Goal: Information Seeking & Learning: Learn about a topic

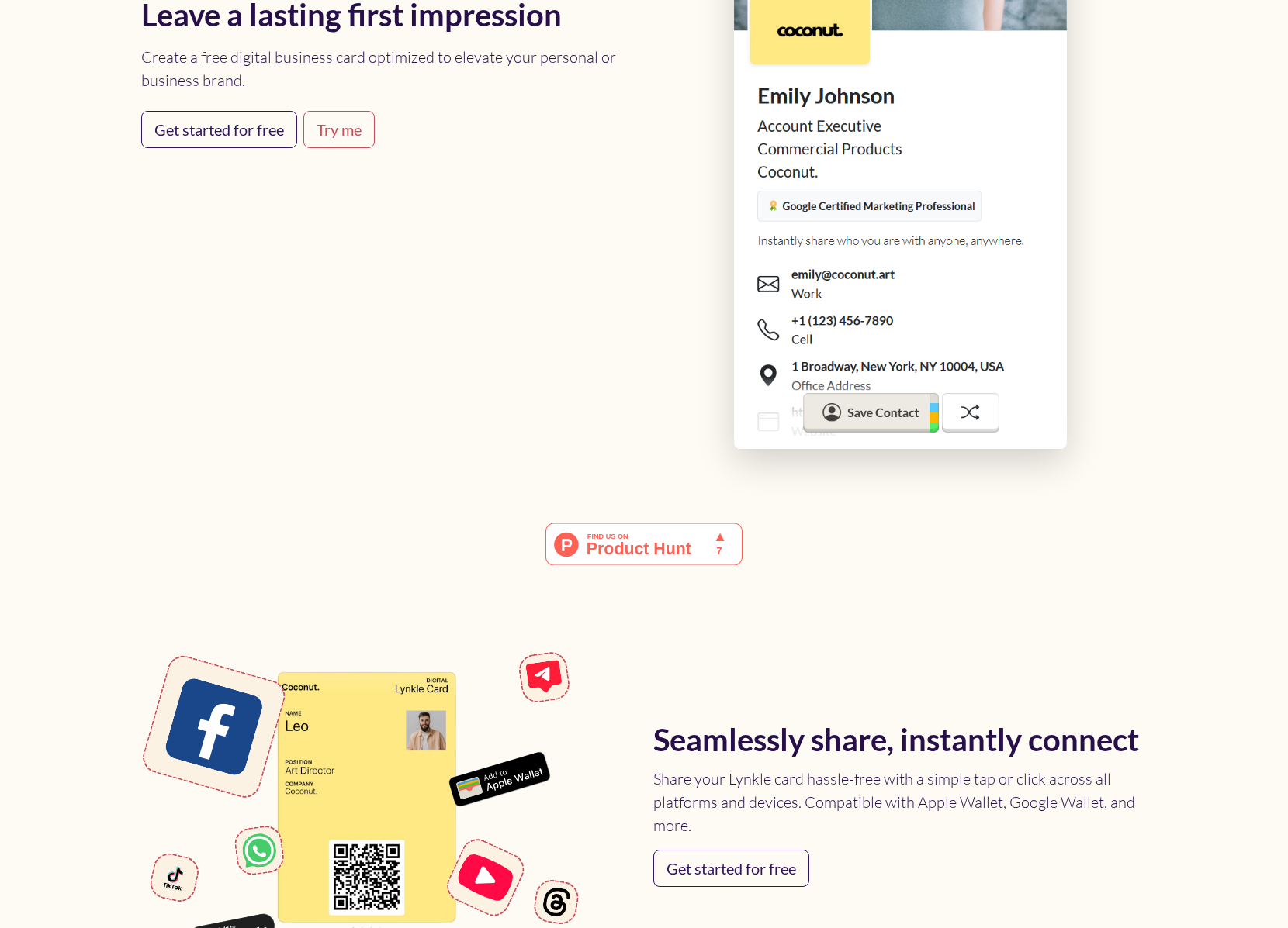
scroll to position [1200, 0]
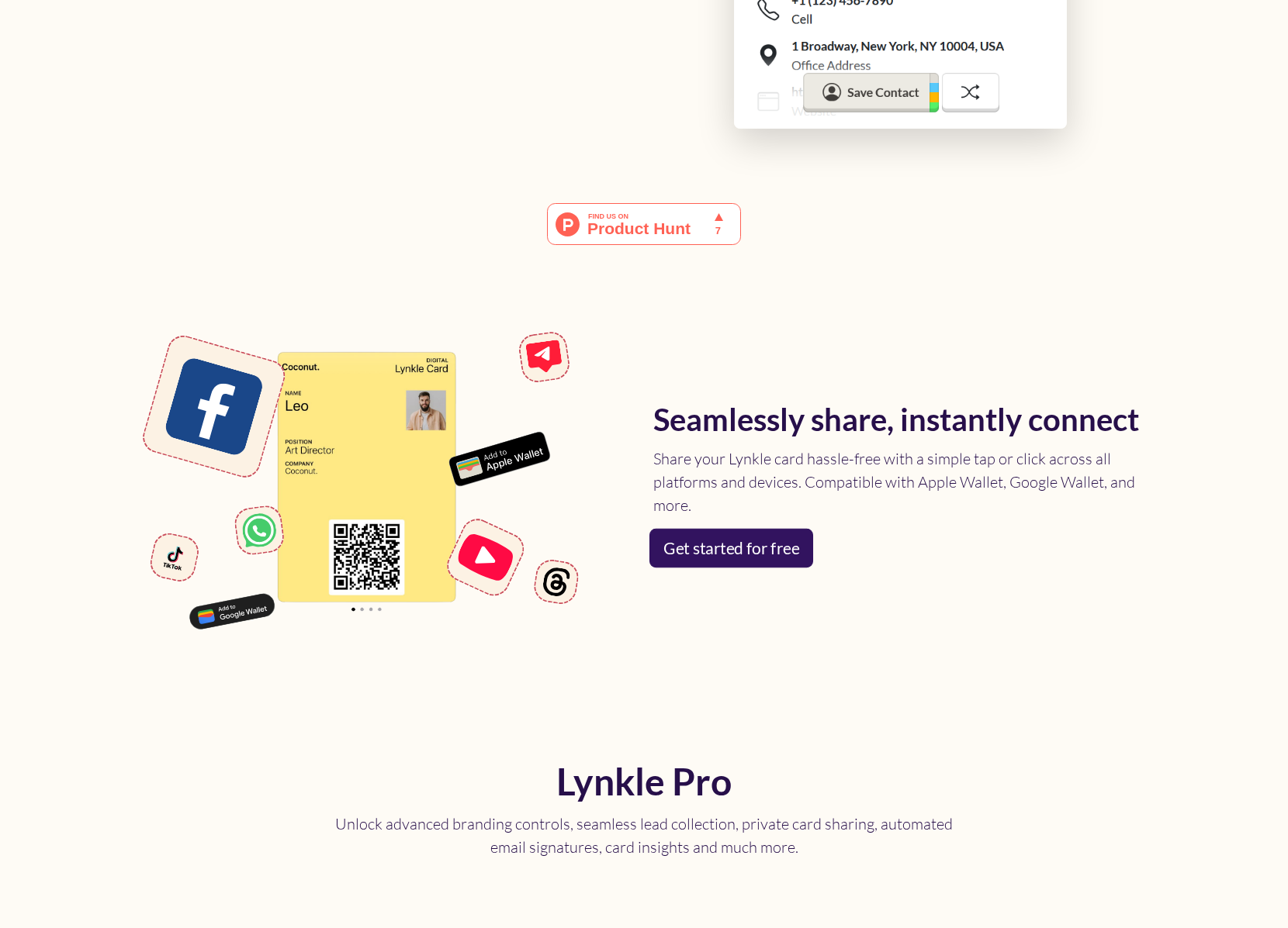
click at [766, 549] on link "Get started for free" at bounding box center [731, 548] width 164 height 39
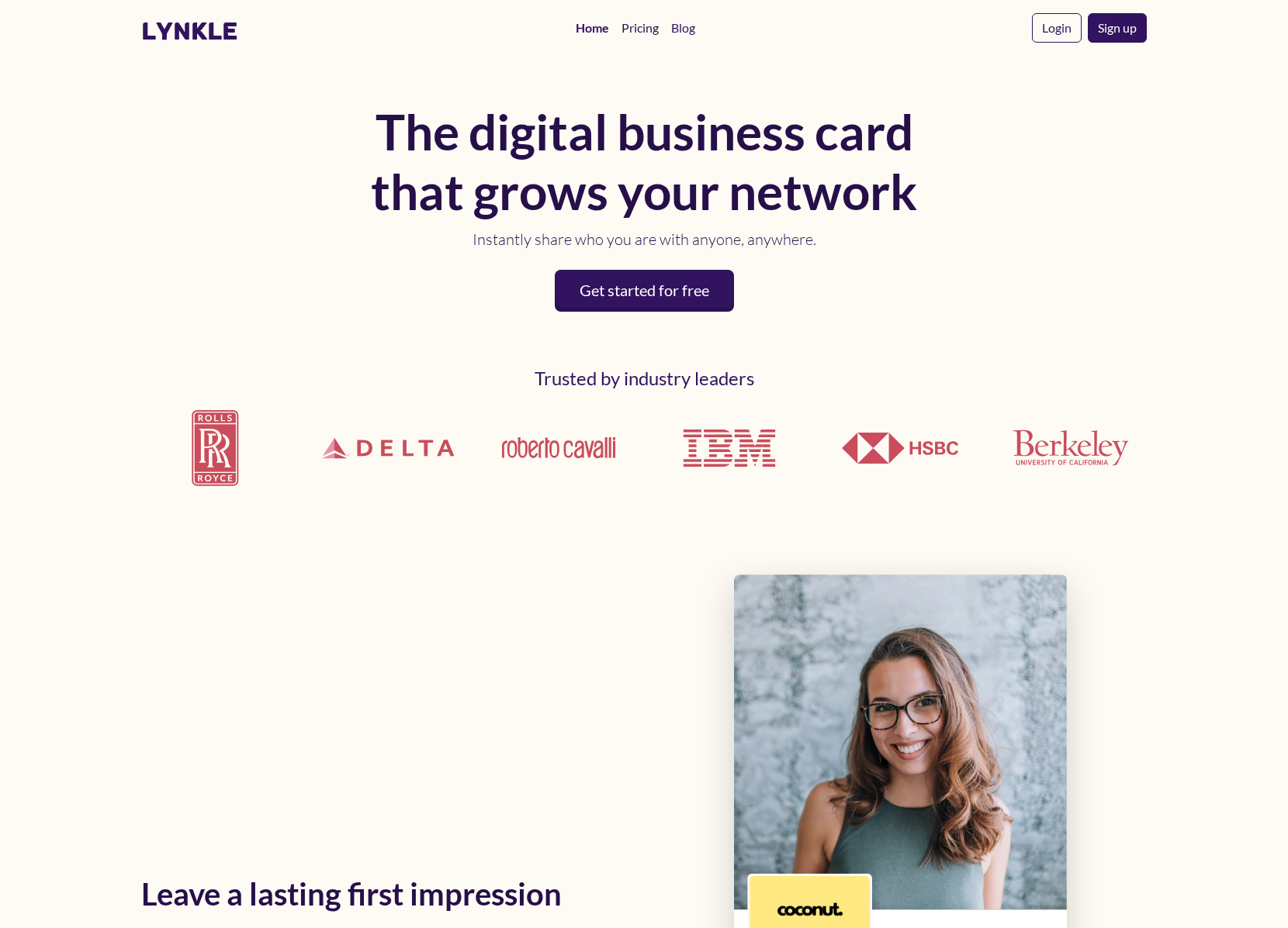
click at [632, 27] on link "Pricing" at bounding box center [640, 28] width 49 height 31
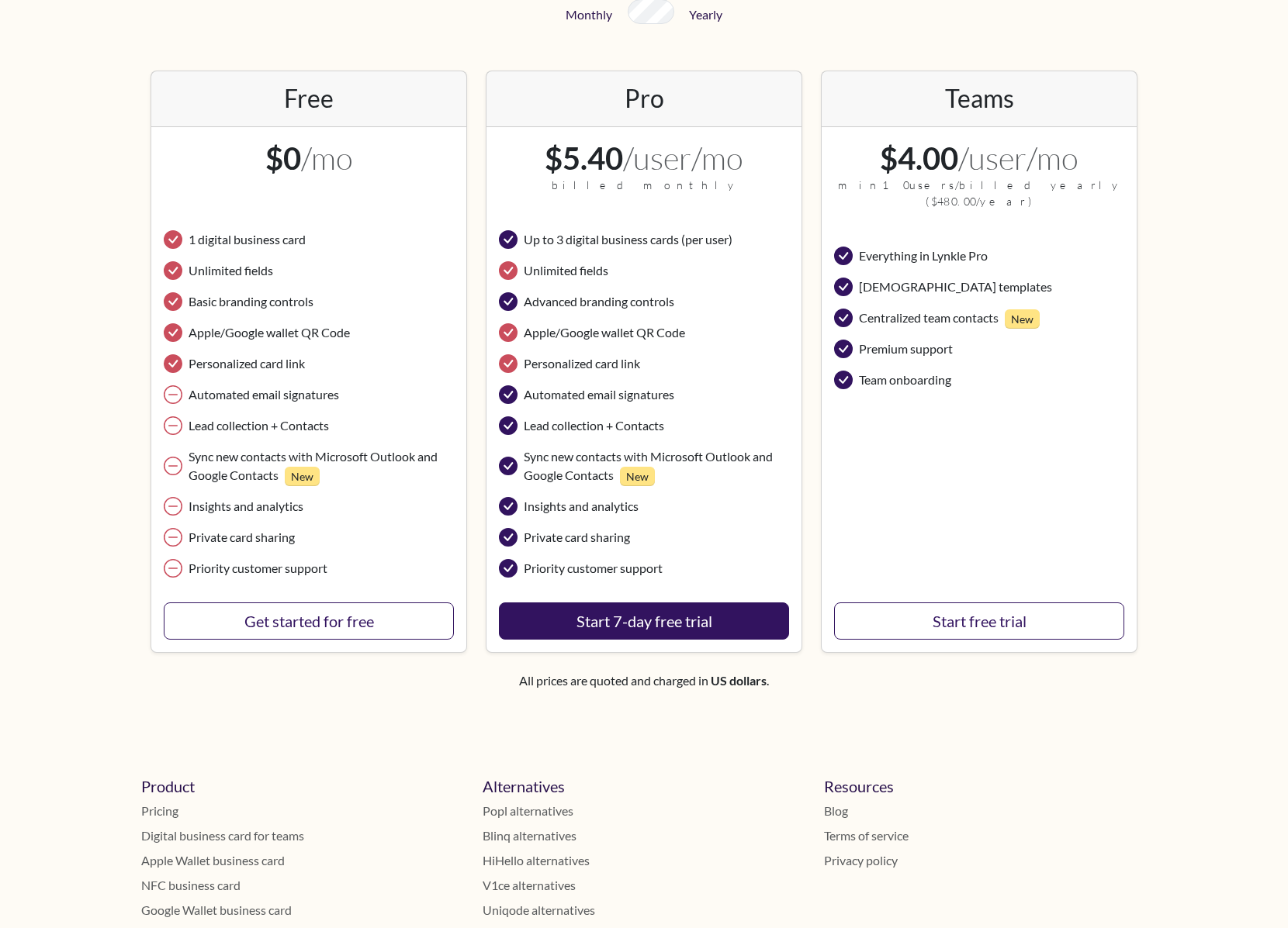
scroll to position [233, 0]
drag, startPoint x: 690, startPoint y: 334, endPoint x: 520, endPoint y: 329, distance: 170.1
click at [520, 329] on li "Apple/Google wallet QR Code" at bounding box center [644, 332] width 290 height 31
copy span "Apple/Google wallet QR Code"
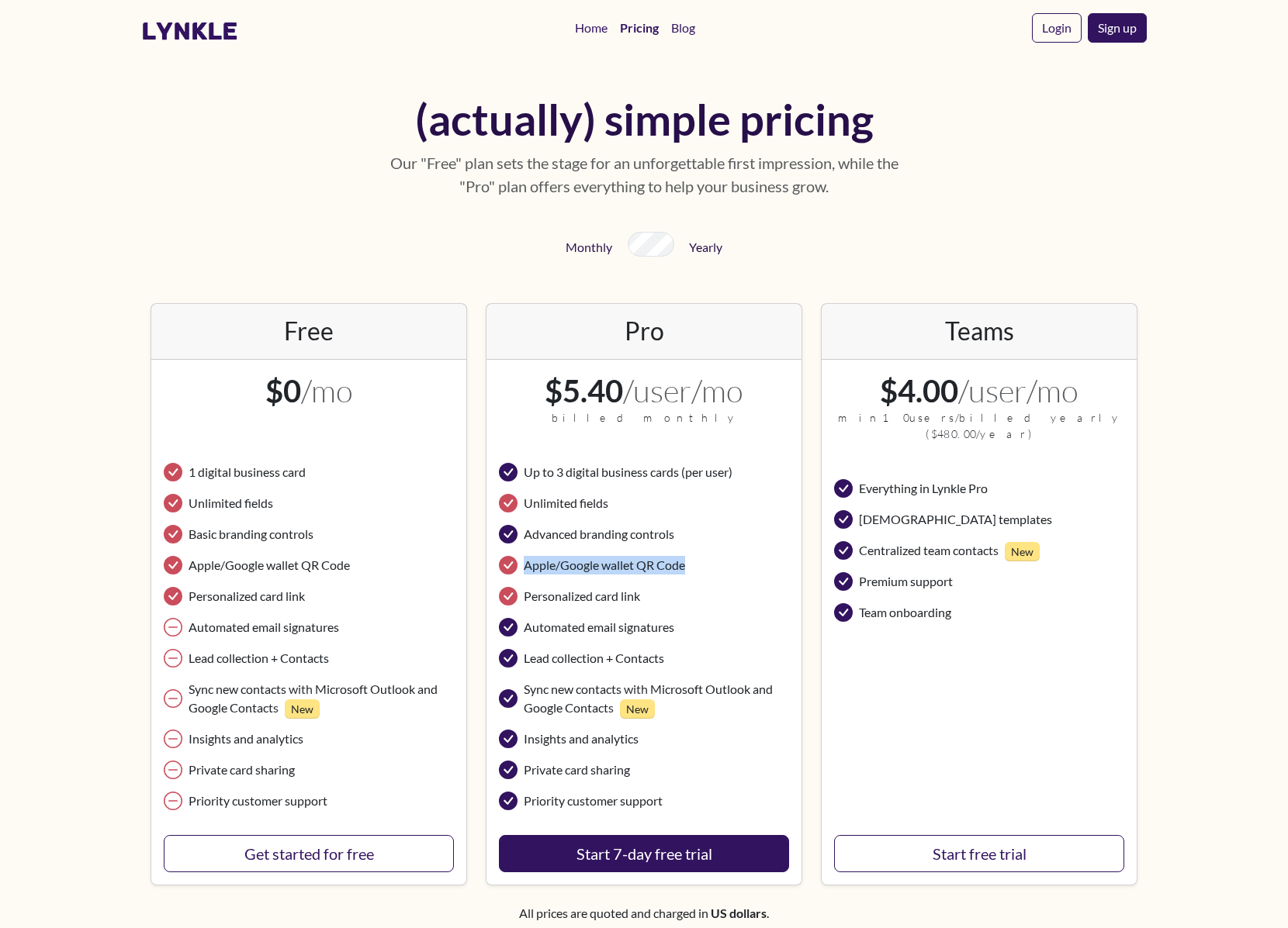
scroll to position [0, 0]
click at [590, 31] on link "Home" at bounding box center [591, 28] width 45 height 31
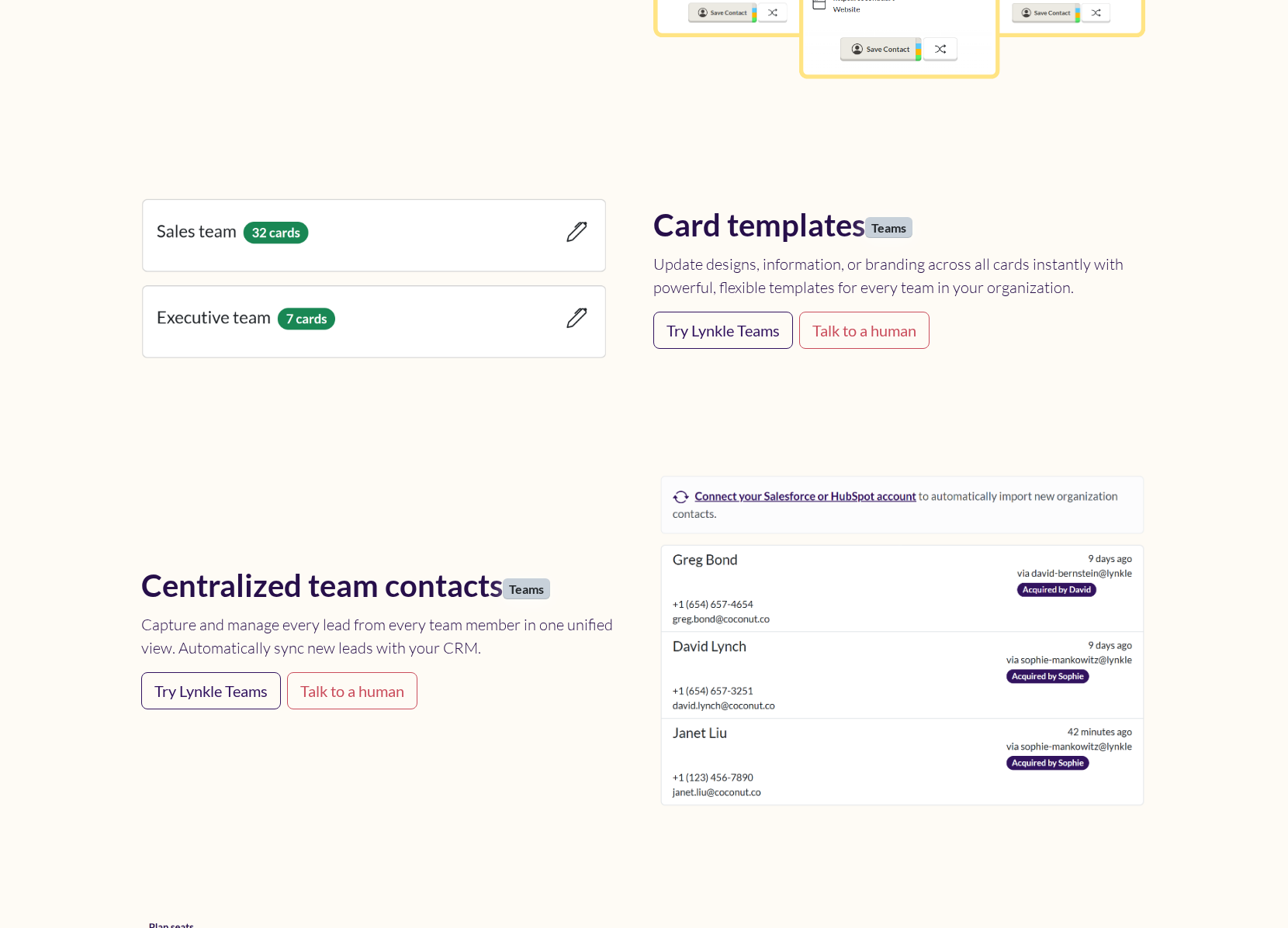
scroll to position [4763, 0]
